Goal: Information Seeking & Learning: Check status

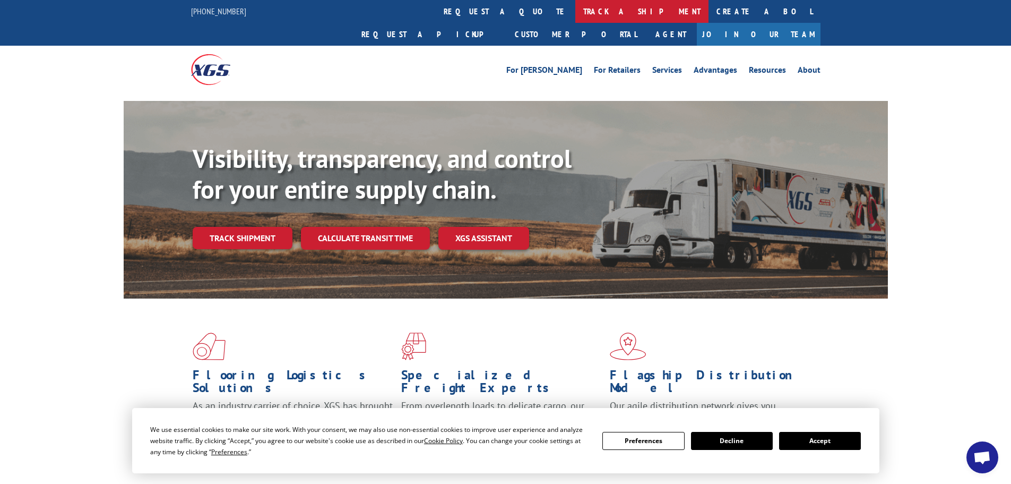
click at [575, 12] on link "track a shipment" at bounding box center [641, 11] width 133 height 23
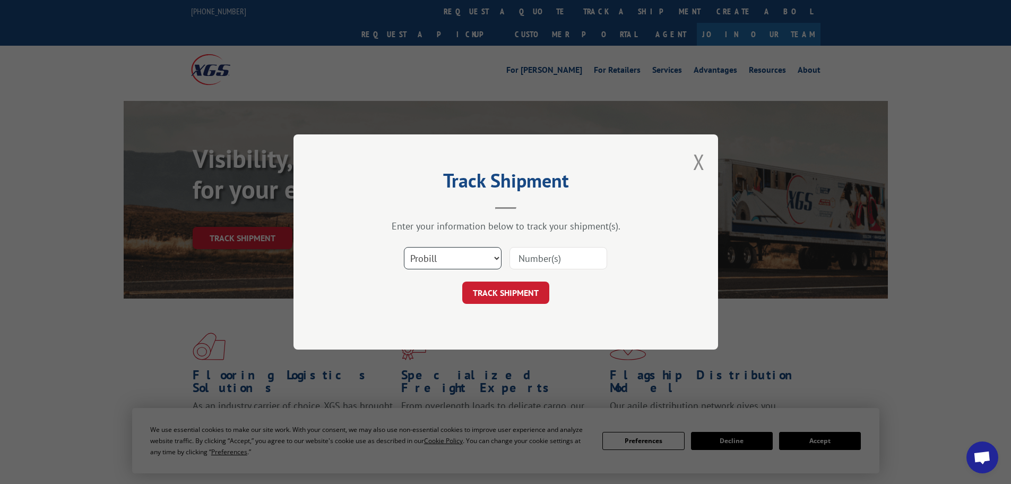
click at [474, 267] on select "Select category... Probill BOL PO" at bounding box center [453, 258] width 98 height 22
select select "po"
click at [404, 247] on select "Select category... Probill BOL PO" at bounding box center [453, 258] width 98 height 22
click at [533, 258] on input at bounding box center [559, 258] width 98 height 22
type input "23502430"
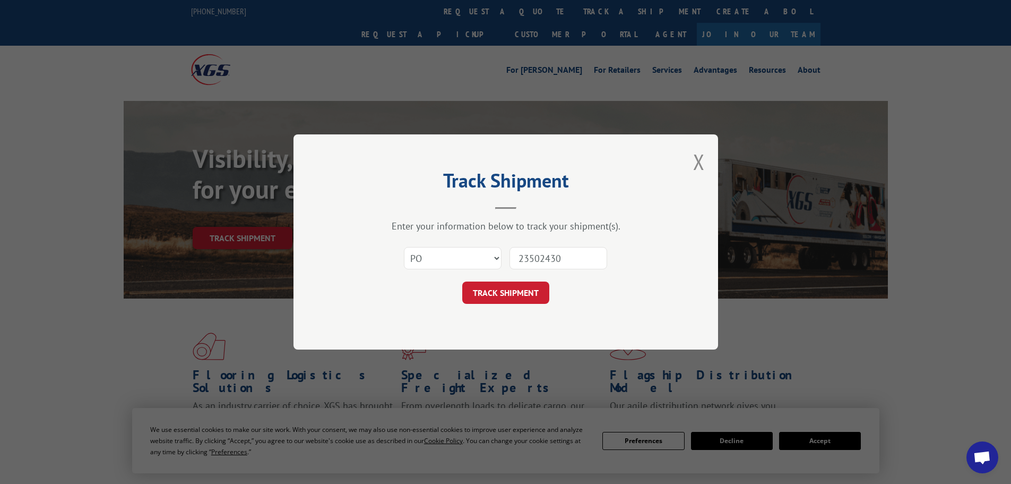
click button "TRACK SHIPMENT" at bounding box center [505, 292] width 87 height 22
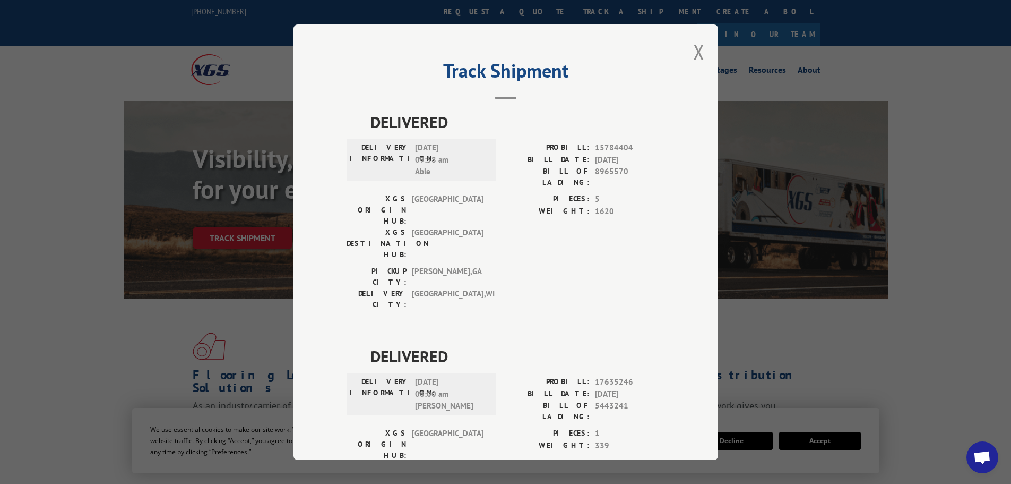
click at [688, 54] on div "Track Shipment DELIVERED DELIVERY INFORMATION: [DATE] 09:58 am Able PROBILL: 15…" at bounding box center [505, 241] width 425 height 435
drag, startPoint x: 698, startPoint y: 57, endPoint x: 679, endPoint y: 50, distance: 20.5
click at [696, 55] on button "Close modal" at bounding box center [699, 52] width 12 height 28
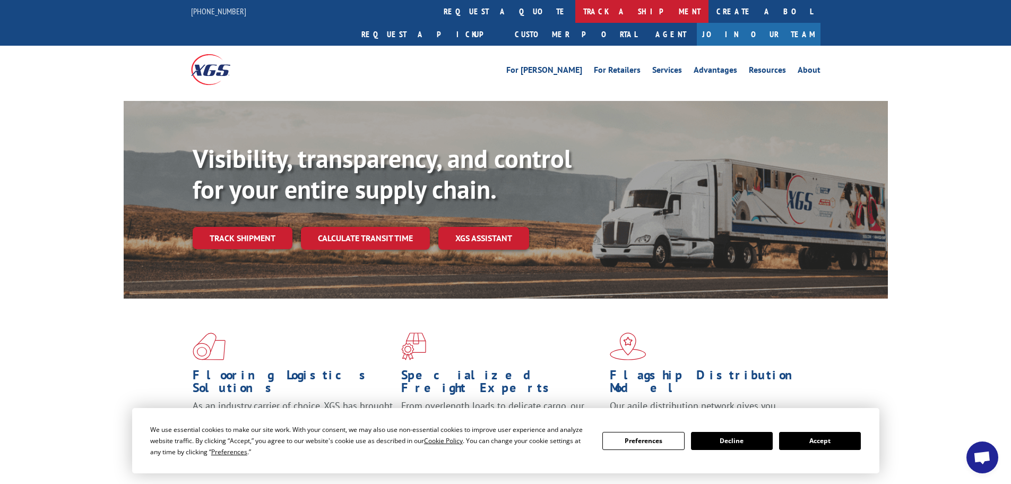
click at [575, 18] on link "track a shipment" at bounding box center [641, 11] width 133 height 23
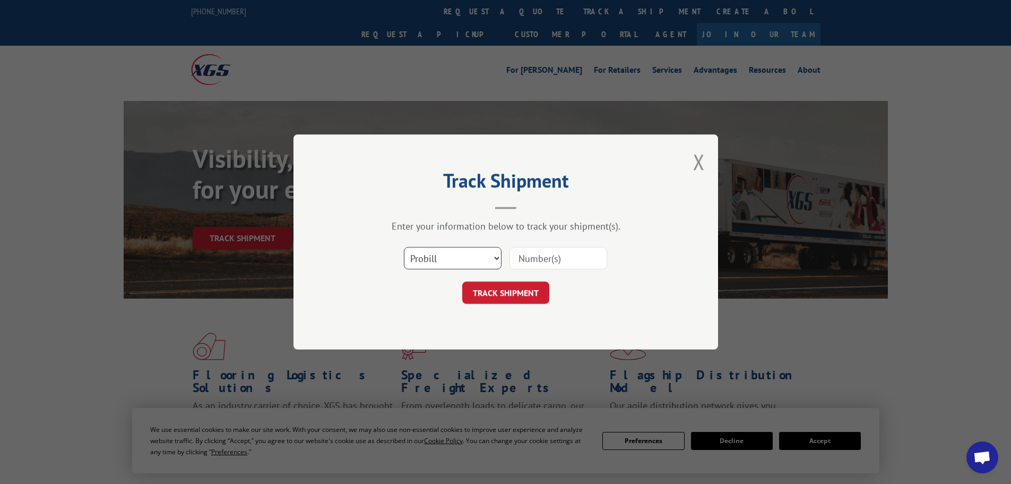
drag, startPoint x: 461, startPoint y: 257, endPoint x: 461, endPoint y: 266, distance: 9.0
click at [461, 264] on select "Select category... Probill BOL PO" at bounding box center [453, 258] width 98 height 22
select select "po"
click at [404, 247] on select "Select category... Probill BOL PO" at bounding box center [453, 258] width 98 height 22
click at [539, 263] on input at bounding box center [559, 258] width 98 height 22
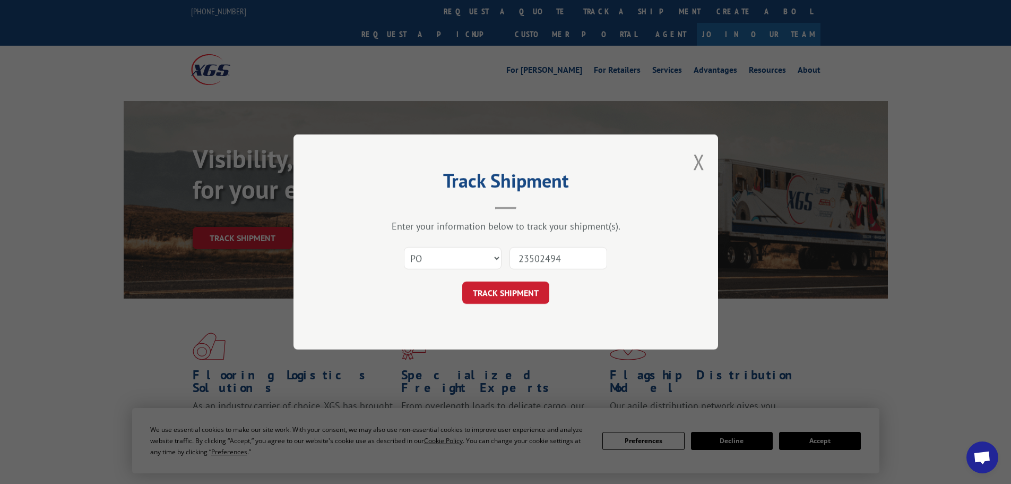
type input "23502494"
click at [462, 281] on button "TRACK SHIPMENT" at bounding box center [505, 292] width 87 height 22
